Goal: Transaction & Acquisition: Purchase product/service

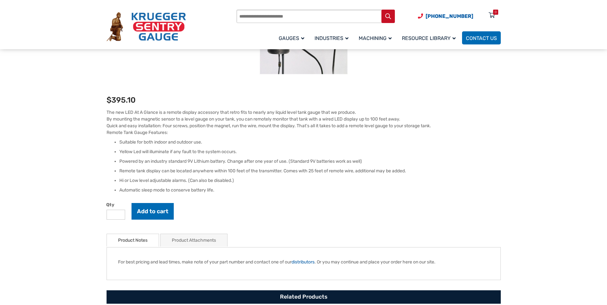
scroll to position [192, 0]
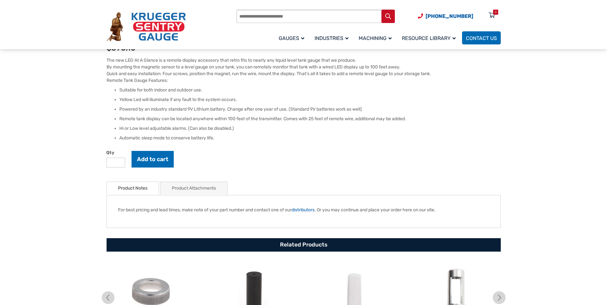
click at [144, 188] on link "Product Notes" at bounding box center [132, 188] width 29 height 12
click at [177, 190] on link "Product Attachments" at bounding box center [194, 188] width 44 height 12
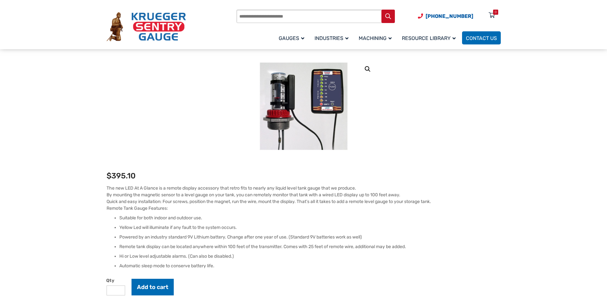
scroll to position [160, 0]
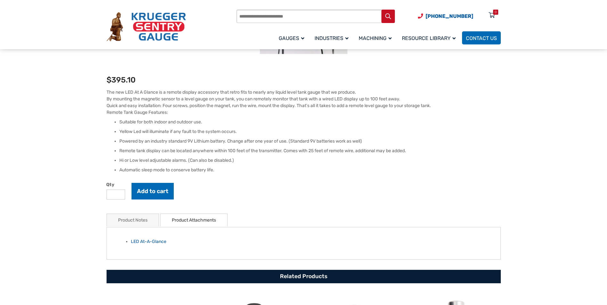
click at [135, 219] on link "Product Notes" at bounding box center [132, 220] width 29 height 12
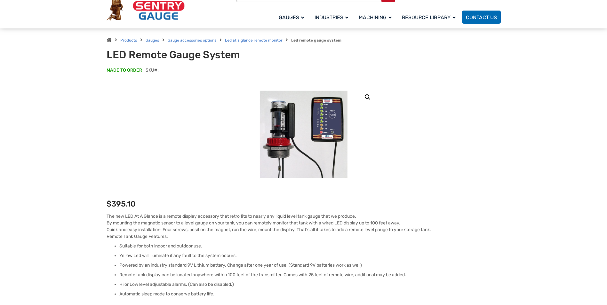
scroll to position [0, 0]
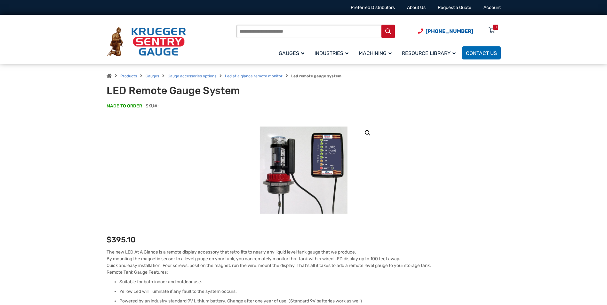
click at [253, 77] on link "Led at a glance remote monitor" at bounding box center [254, 76] width 58 height 4
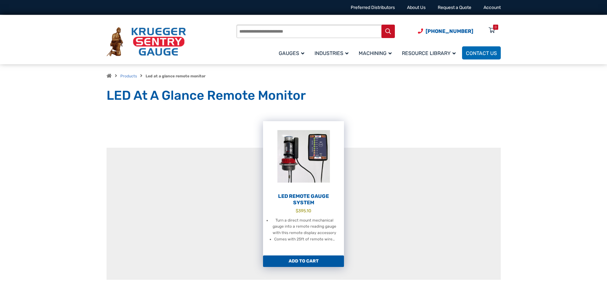
click at [303, 260] on link "Add to cart" at bounding box center [303, 262] width 81 height 12
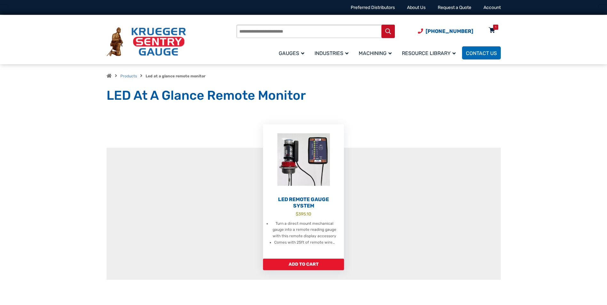
click at [493, 31] on icon at bounding box center [491, 31] width 6 height 10
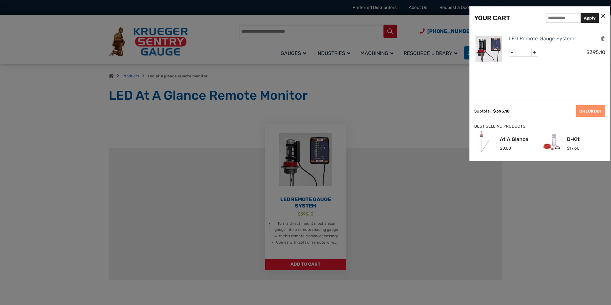
click at [605, 17] on icon at bounding box center [604, 16] width 4 height 7
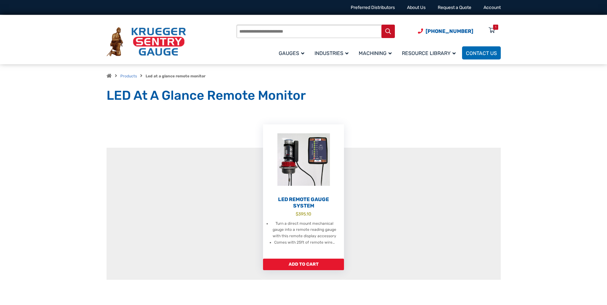
click at [473, 122] on div "LED Remote Gauge System $ 395.10 Turn a direct mount mechanical gauge into a re…" at bounding box center [303, 203] width 394 height 183
